Goal: Complete application form

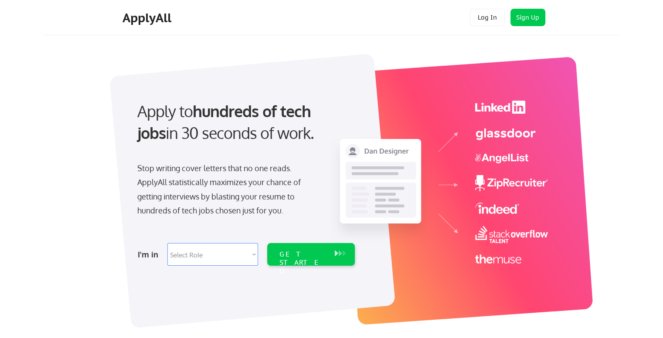
click at [195, 249] on select "Select Role Software Engineering Product Management Customer Success Sales UI/U…" at bounding box center [212, 254] width 91 height 23
select select ""engineering""
click at [167, 243] on select "Select Role Software Engineering Product Management Customer Success Sales UI/U…" at bounding box center [212, 254] width 91 height 23
select select ""engineering""
click at [300, 249] on div "GET STARTED" at bounding box center [302, 254] width 55 height 23
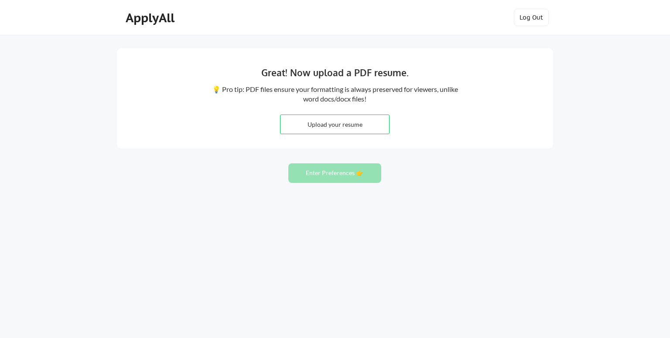
click at [361, 126] on input "file" at bounding box center [334, 124] width 109 height 19
type input "C:\fakepath\resume.pdf"
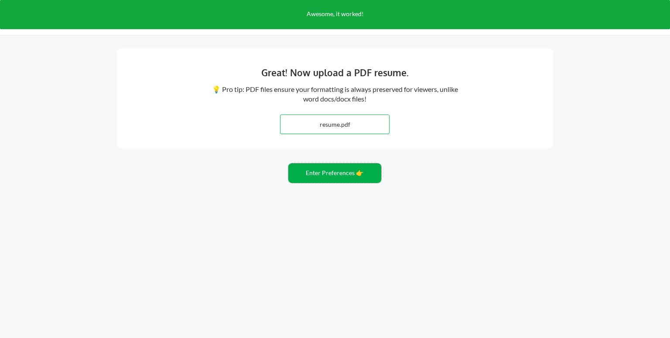
click at [359, 171] on button "Enter Preferences 👉" at bounding box center [334, 174] width 93 height 20
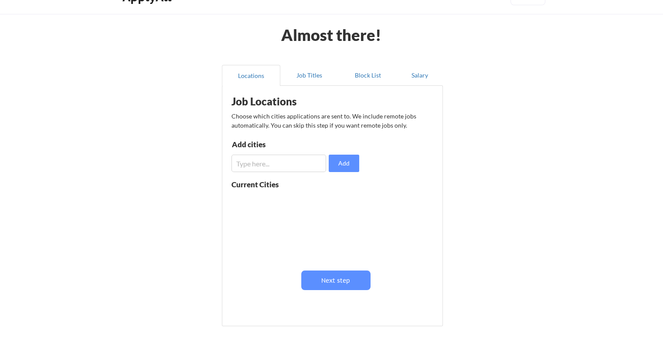
scroll to position [44, 0]
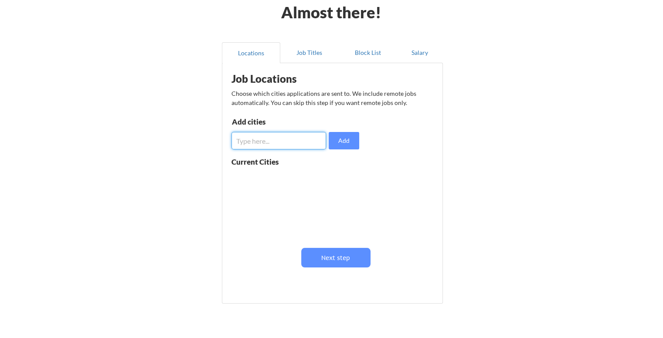
click at [302, 144] on input "input" at bounding box center [279, 140] width 95 height 17
type input "vadodara"
click at [276, 144] on input "input" at bounding box center [279, 140] width 95 height 17
type input "[GEOGRAPHIC_DATA]"
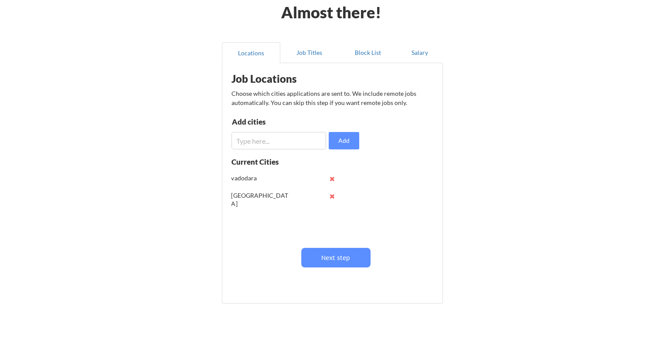
click at [256, 146] on input "input" at bounding box center [279, 140] width 95 height 17
type input "[GEOGRAPHIC_DATA]"
click at [313, 56] on button "Job Titles" at bounding box center [309, 52] width 58 height 21
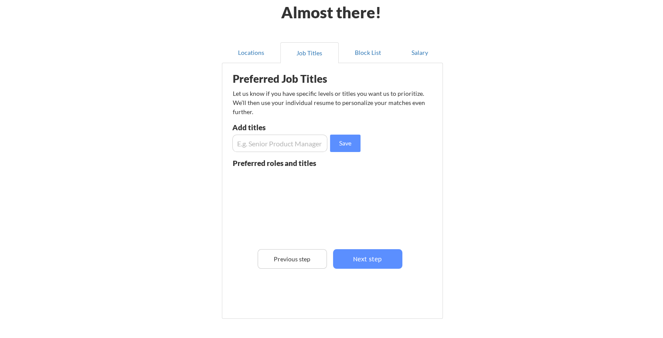
click at [284, 145] on input "input" at bounding box center [279, 143] width 95 height 17
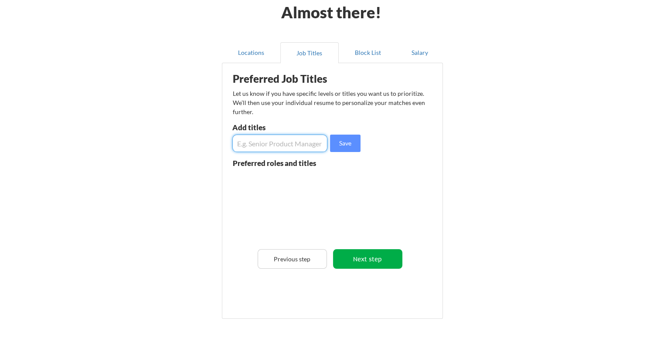
click at [357, 257] on button "Next step" at bounding box center [367, 259] width 69 height 20
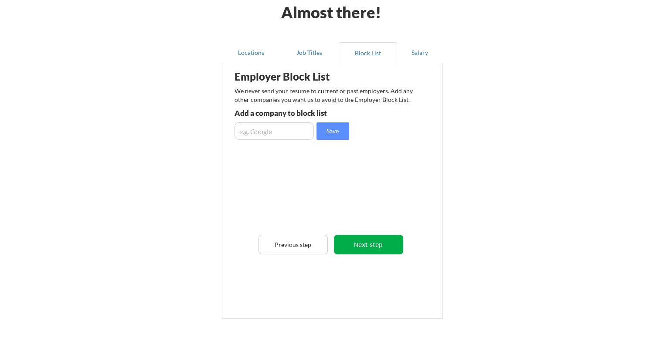
click at [369, 241] on button "Next step" at bounding box center [368, 245] width 69 height 20
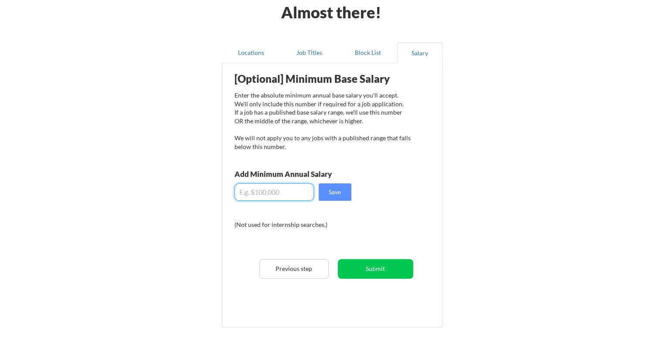
click at [280, 195] on input "input" at bounding box center [274, 192] width 79 height 17
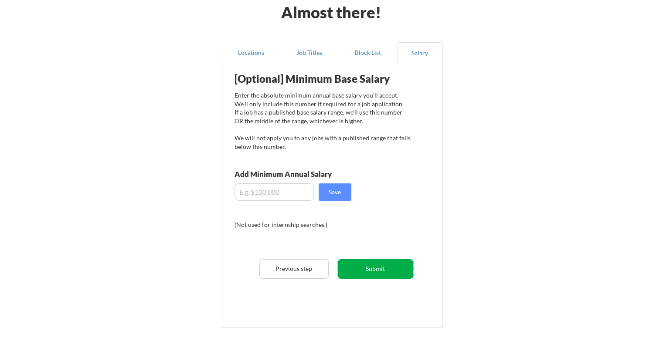
click at [342, 272] on button "Submit" at bounding box center [375, 270] width 75 height 20
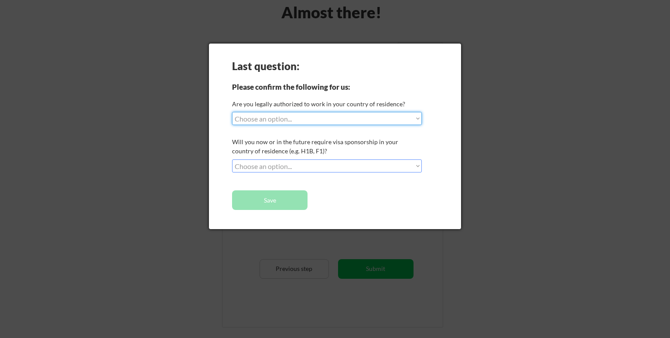
click at [291, 122] on select "Choose an option... Yes, I am a [DEMOGRAPHIC_DATA] Citizen Yes, I am a [DEMOGRA…" at bounding box center [327, 118] width 190 height 13
select select ""no__i_am_not__yet__authorized""
click at [232, 112] on select "Choose an option... Yes, I am a [DEMOGRAPHIC_DATA] Citizen Yes, I am a [DEMOGRA…" at bounding box center [327, 118] width 190 height 13
click at [305, 170] on select "Choose an option... No, I will not need sponsorship Yes, I will need sponsorship" at bounding box center [327, 166] width 190 height 13
select select ""yes__i_will_need_sponsorship""
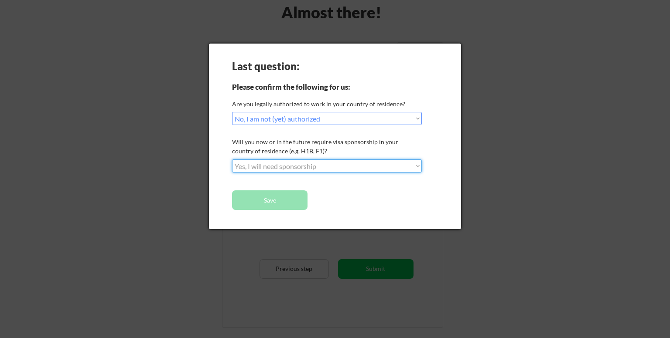
click at [232, 160] on select "Choose an option... No, I will not need sponsorship Yes, I will need sponsorship" at bounding box center [327, 166] width 190 height 13
click at [280, 198] on button "Save" at bounding box center [269, 201] width 75 height 20
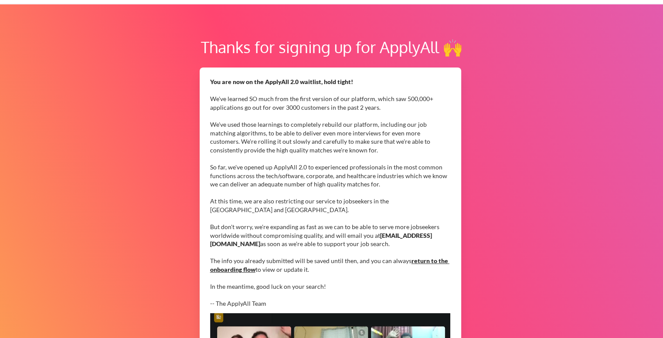
scroll to position [87, 0]
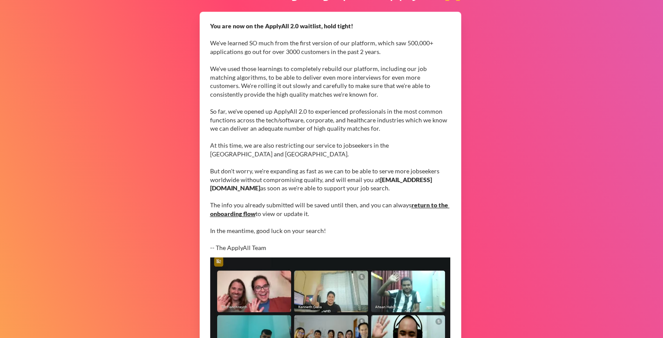
click at [225, 215] on link "return to the onboarding flow" at bounding box center [329, 210] width 239 height 16
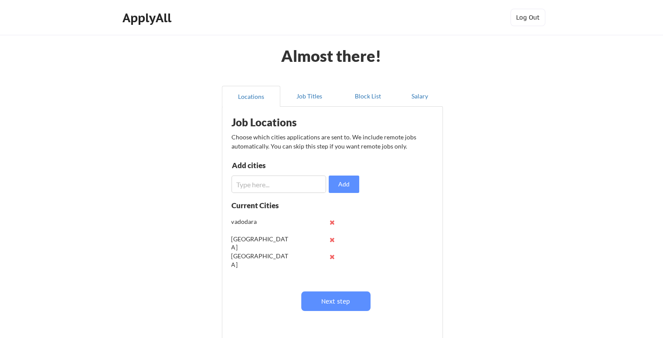
click at [521, 27] on div "Log In Sign Up Log Out" at bounding box center [508, 18] width 84 height 19
click at [520, 17] on button "Log Out" at bounding box center [528, 17] width 35 height 17
